Goal: Task Accomplishment & Management: Manage account settings

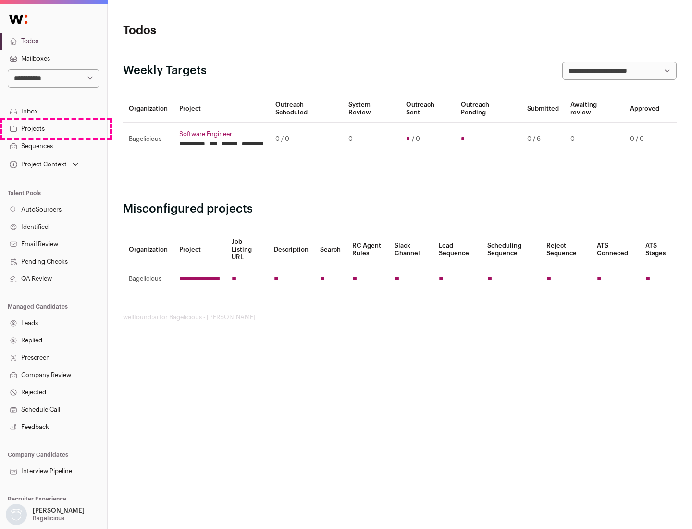
click at [53, 128] on link "Projects" at bounding box center [53, 128] width 107 height 17
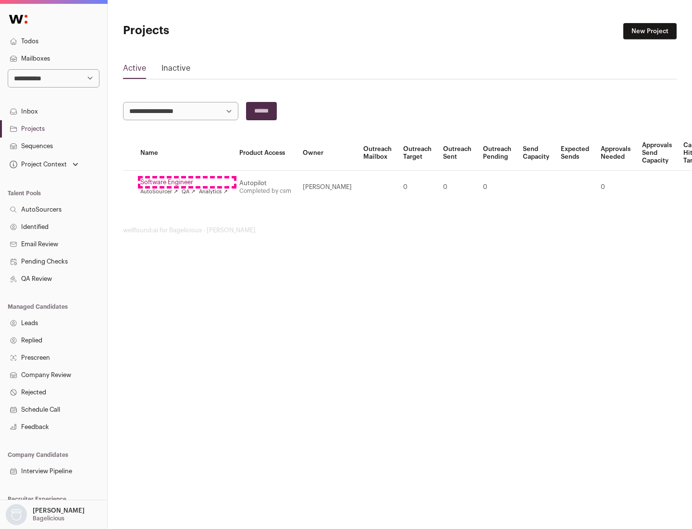
click at [187, 182] on link "Software Engineer" at bounding box center [183, 182] width 87 height 8
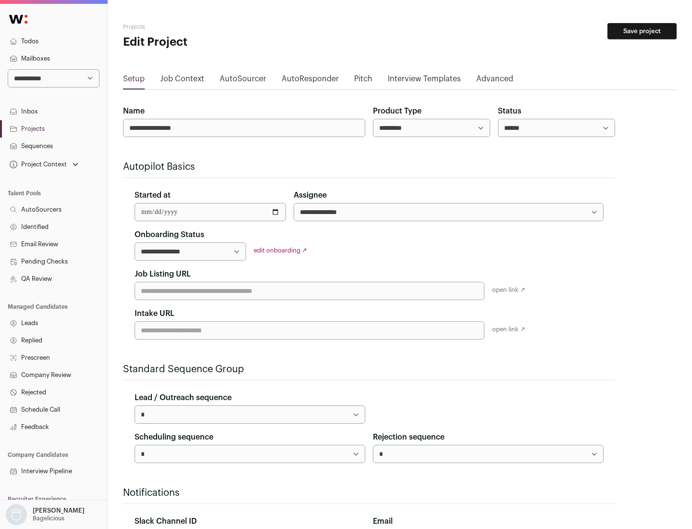
click at [642, 31] on button "Save project" at bounding box center [641, 31] width 69 height 16
